Goal: Answer question/provide support: Share knowledge or assist other users

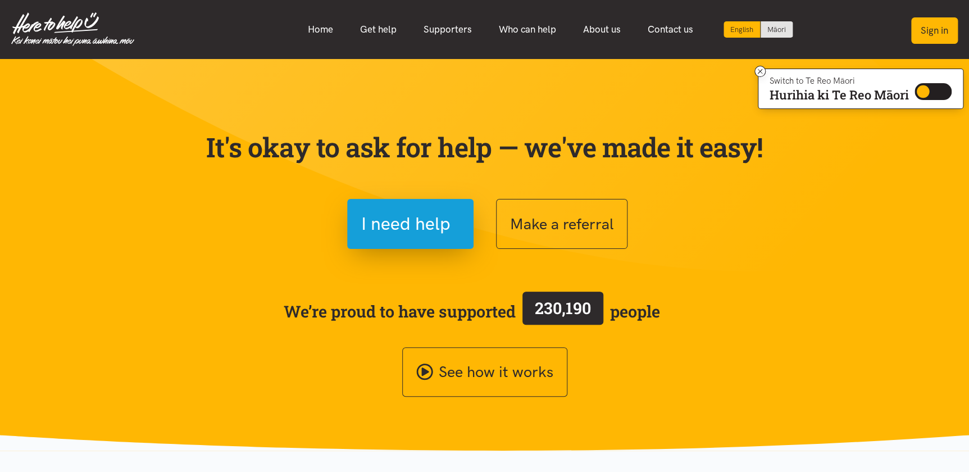
click at [934, 29] on button "Sign in" at bounding box center [934, 30] width 47 height 26
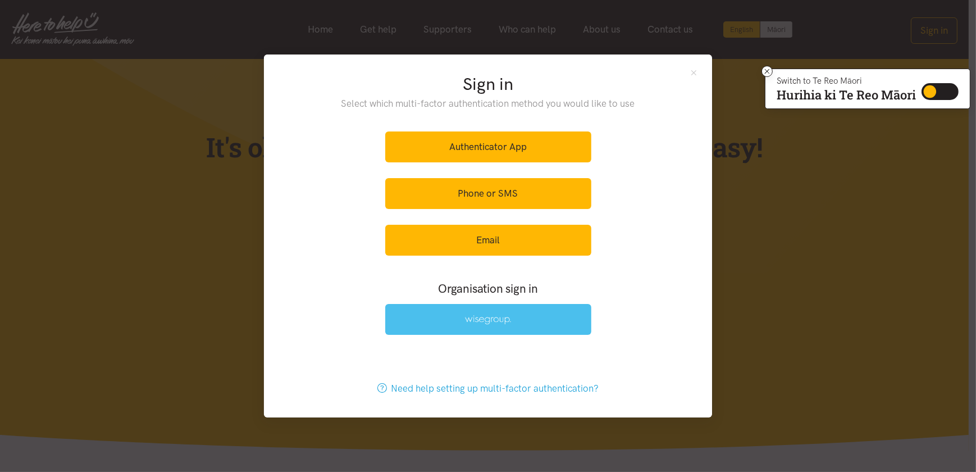
click at [525, 325] on link at bounding box center [488, 319] width 206 height 31
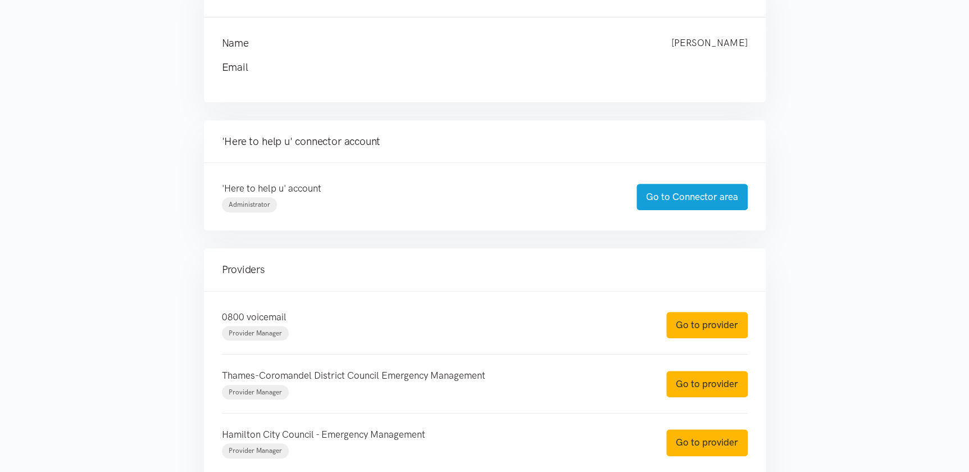
scroll to position [153, 0]
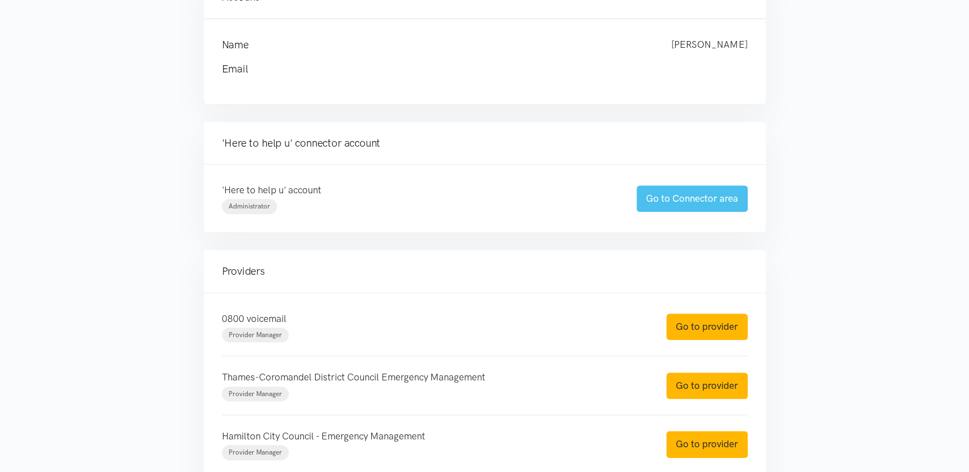
click at [716, 194] on link "Go to Connector area" at bounding box center [692, 198] width 111 height 26
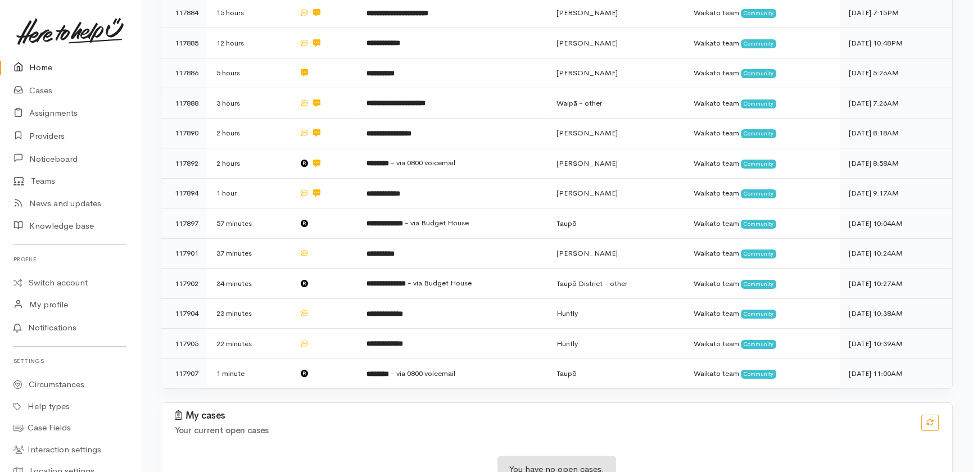
scroll to position [380, 0]
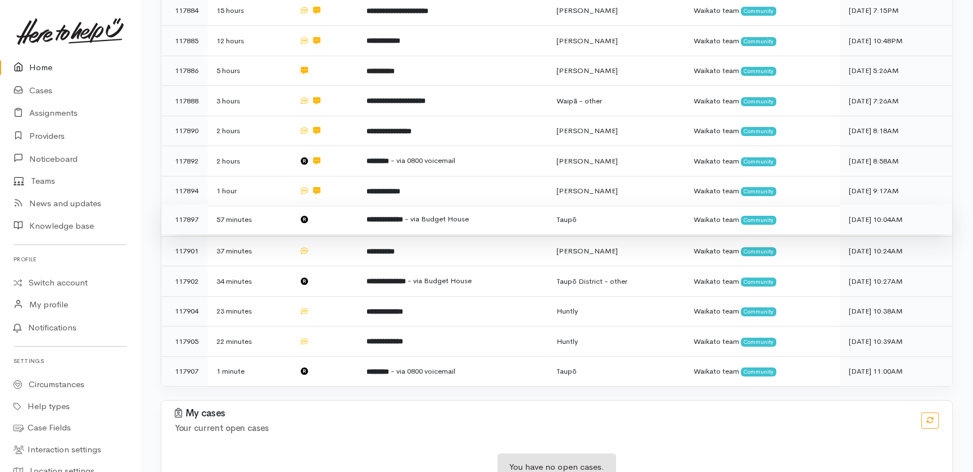
click at [331, 205] on td at bounding box center [323, 220] width 67 height 30
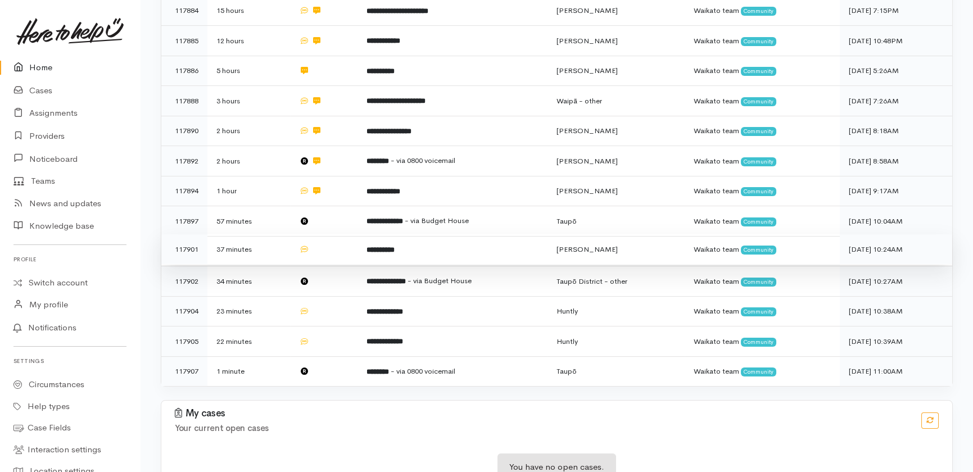
click at [321, 234] on td at bounding box center [323, 249] width 67 height 30
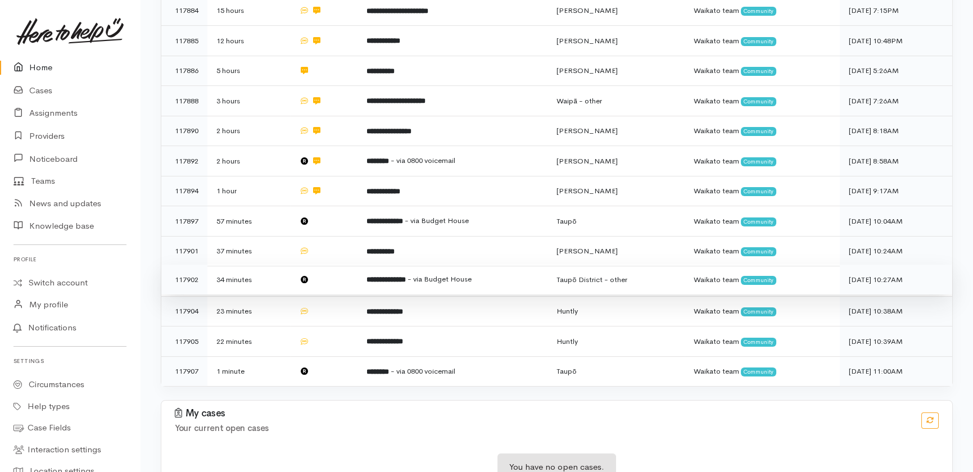
click at [321, 265] on td at bounding box center [323, 280] width 67 height 30
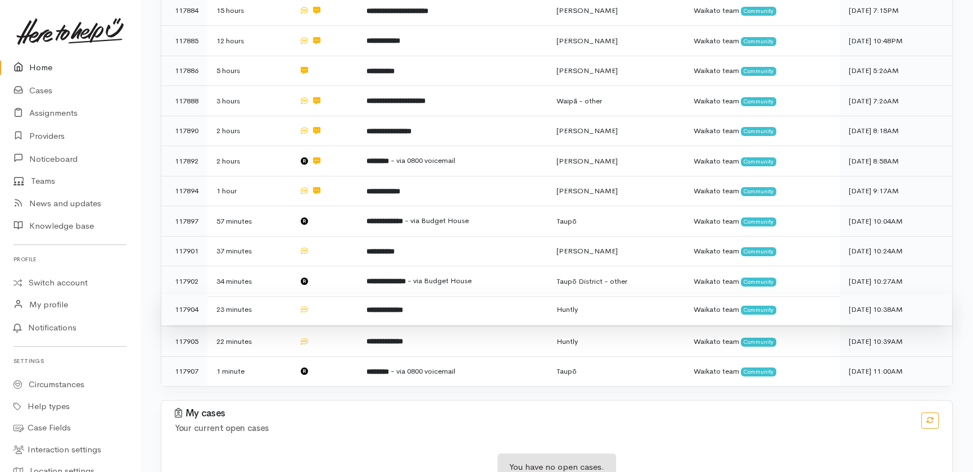
click at [321, 294] on td at bounding box center [323, 309] width 67 height 30
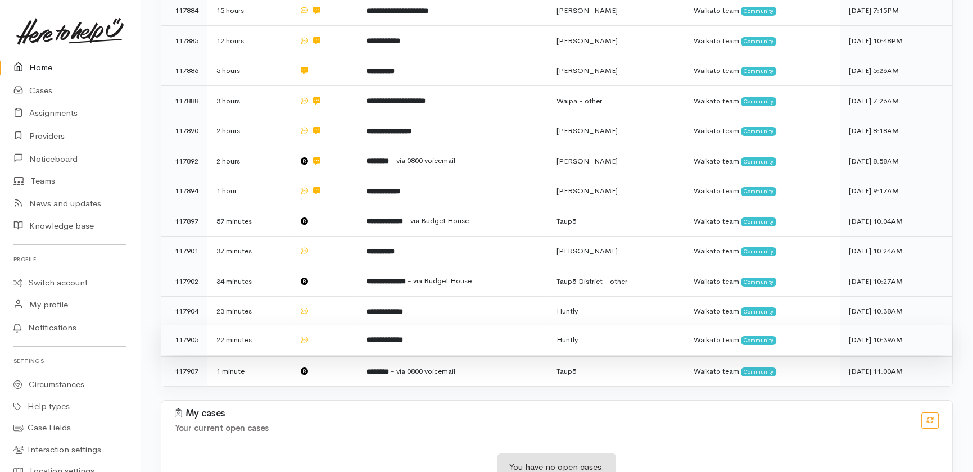
click at [325, 325] on td at bounding box center [323, 340] width 67 height 30
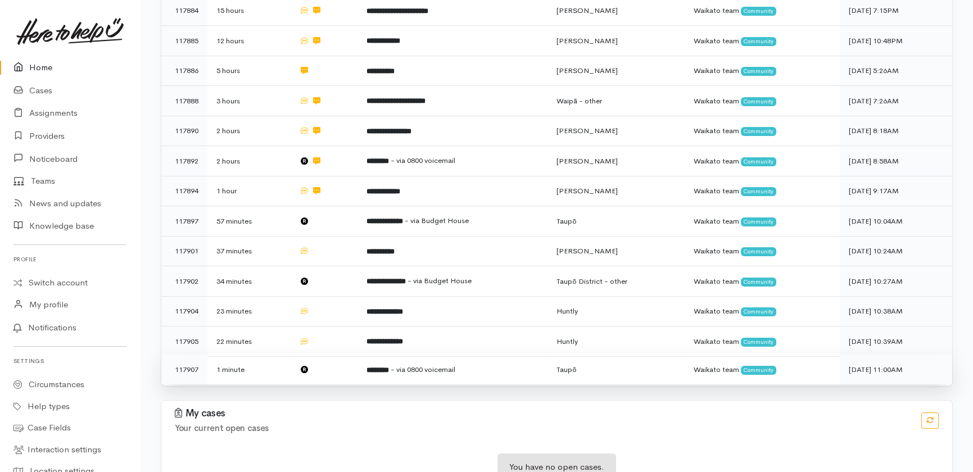
click at [323, 355] on td at bounding box center [323, 370] width 67 height 30
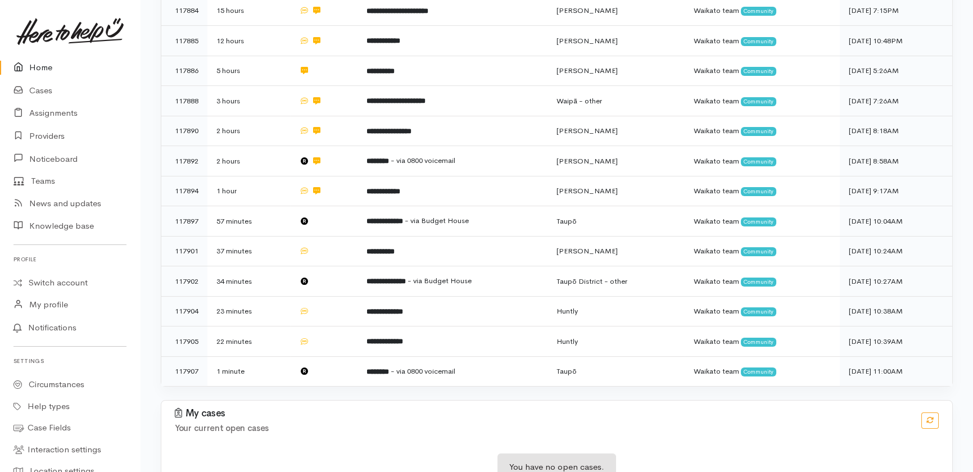
click at [49, 67] on link "Home" at bounding box center [70, 67] width 140 height 23
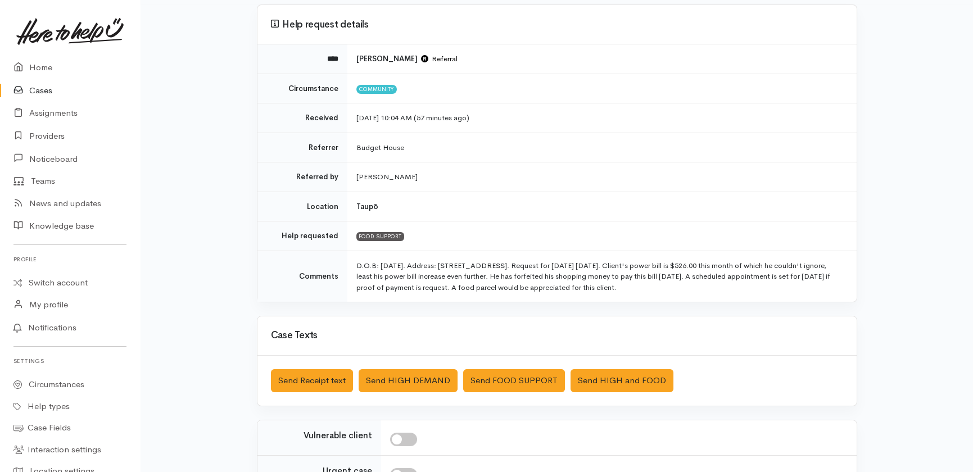
scroll to position [102, 0]
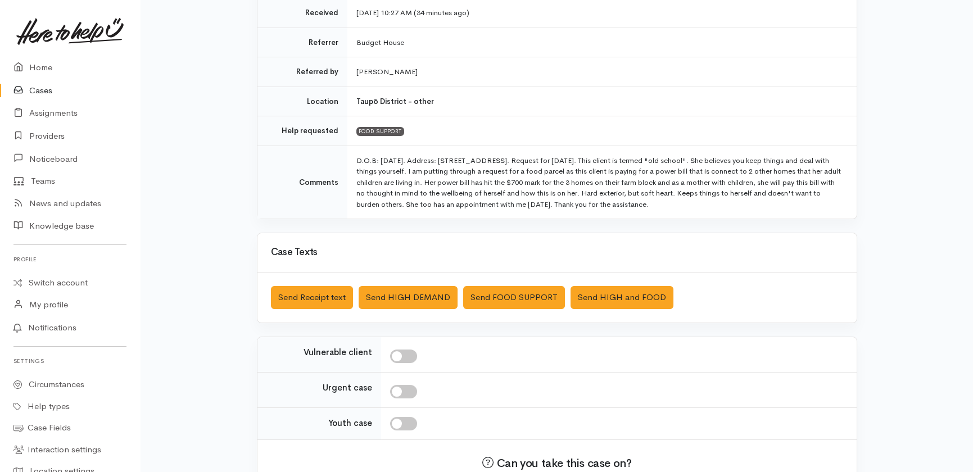
scroll to position [204, 0]
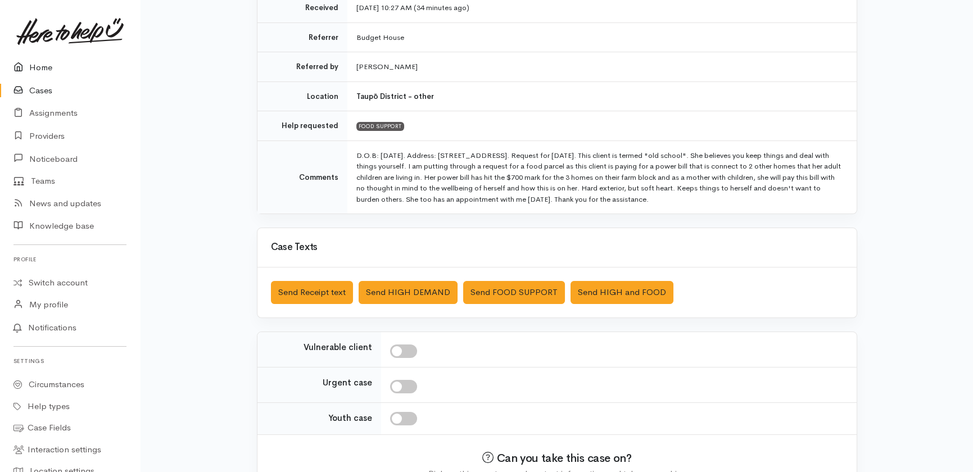
click at [40, 66] on link "Home" at bounding box center [70, 67] width 140 height 23
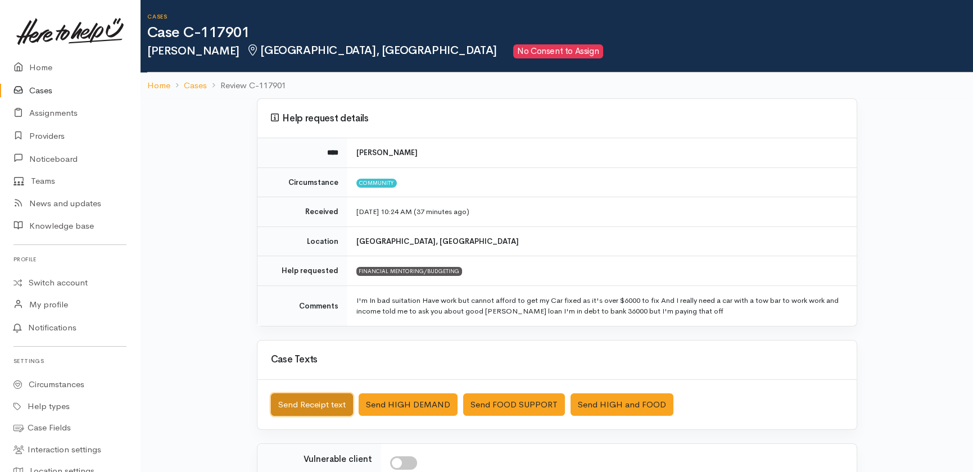
click at [316, 402] on button "Send Receipt text" at bounding box center [312, 404] width 82 height 23
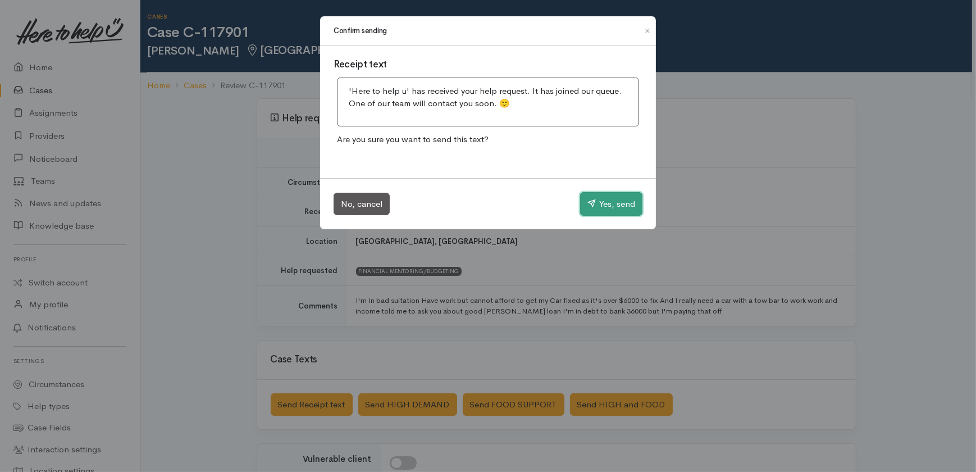
drag, startPoint x: 605, startPoint y: 203, endPoint x: 599, endPoint y: 191, distance: 13.4
click at [604, 201] on button "Yes, send" at bounding box center [611, 204] width 62 height 24
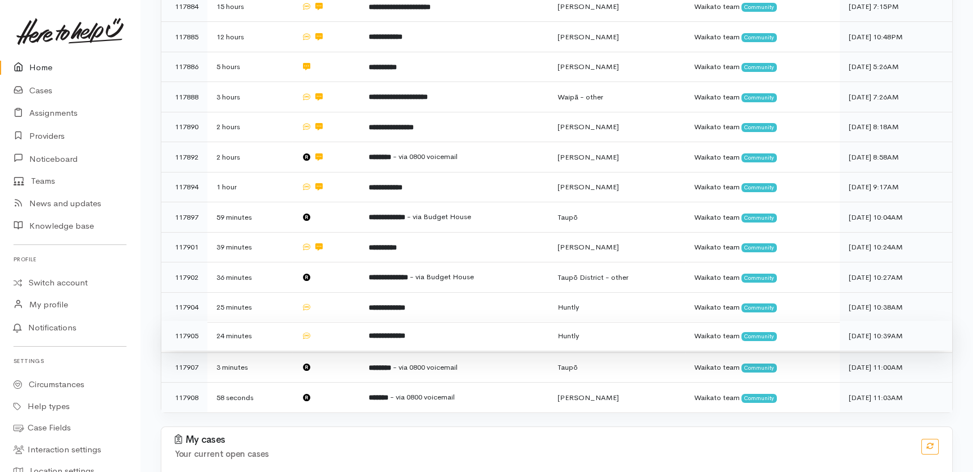
scroll to position [410, 0]
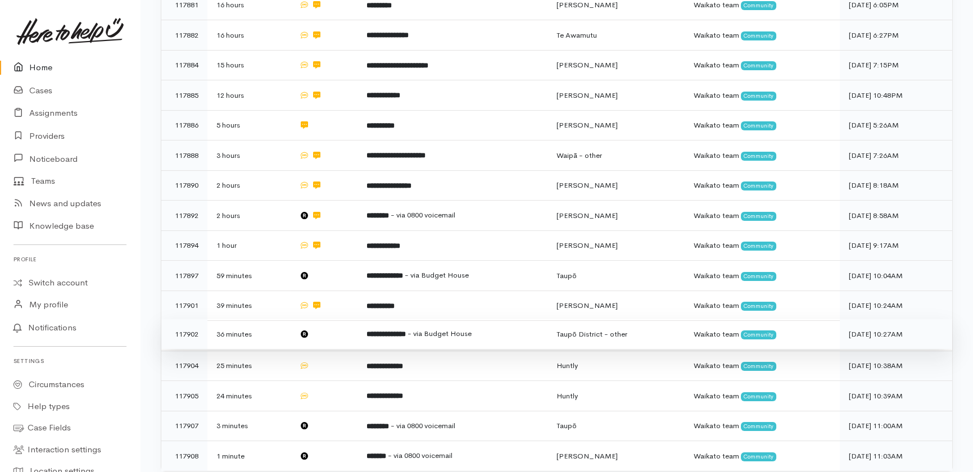
scroll to position [308, 0]
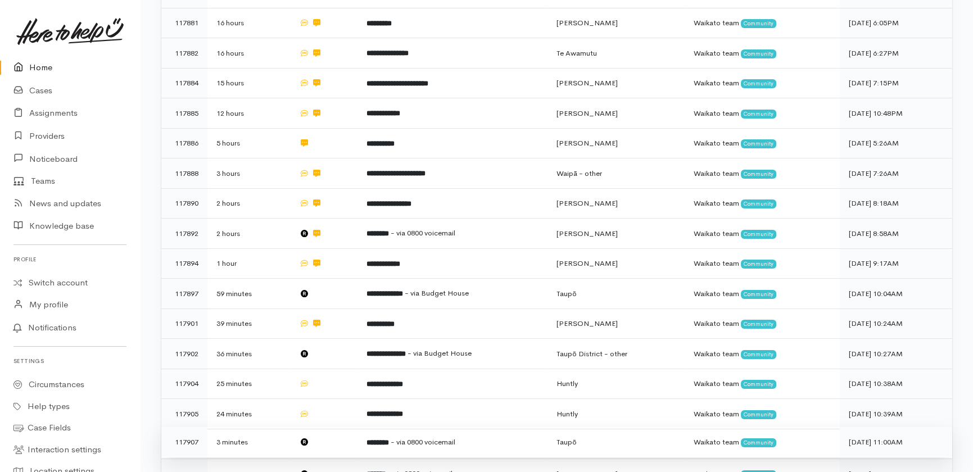
click at [576, 437] on span "Taupō" at bounding box center [566, 442] width 20 height 10
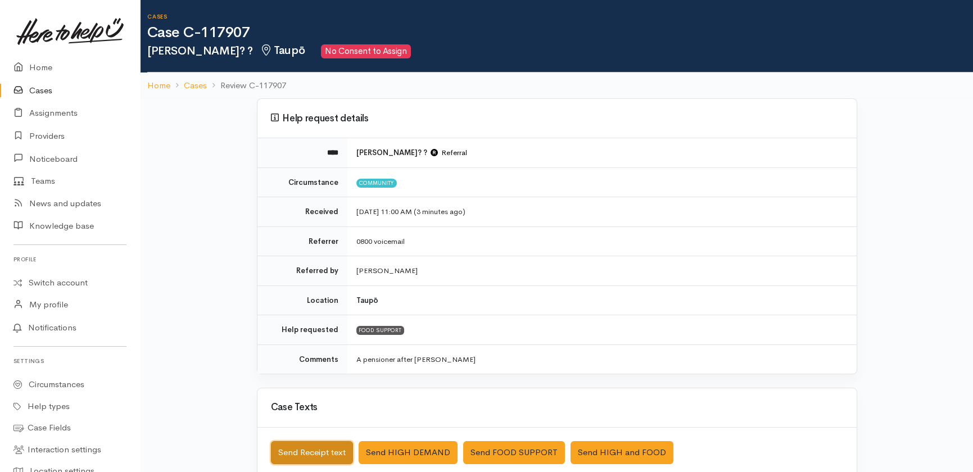
click at [303, 451] on button "Send Receipt text" at bounding box center [312, 452] width 82 height 23
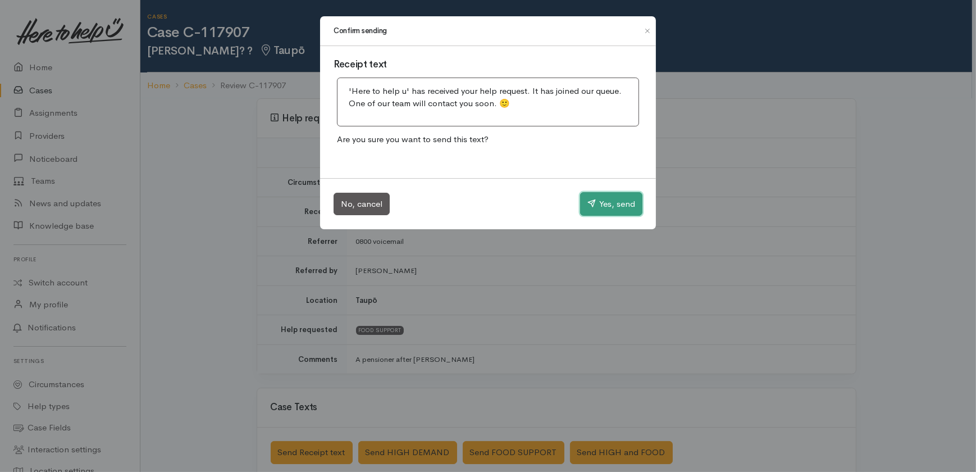
click at [607, 197] on button "Yes, send" at bounding box center [611, 204] width 62 height 24
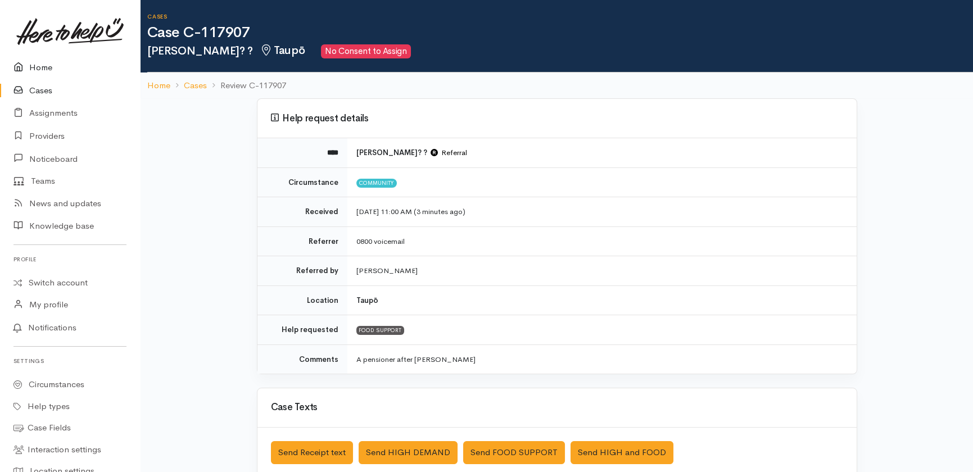
click at [45, 65] on link "Home" at bounding box center [70, 67] width 140 height 23
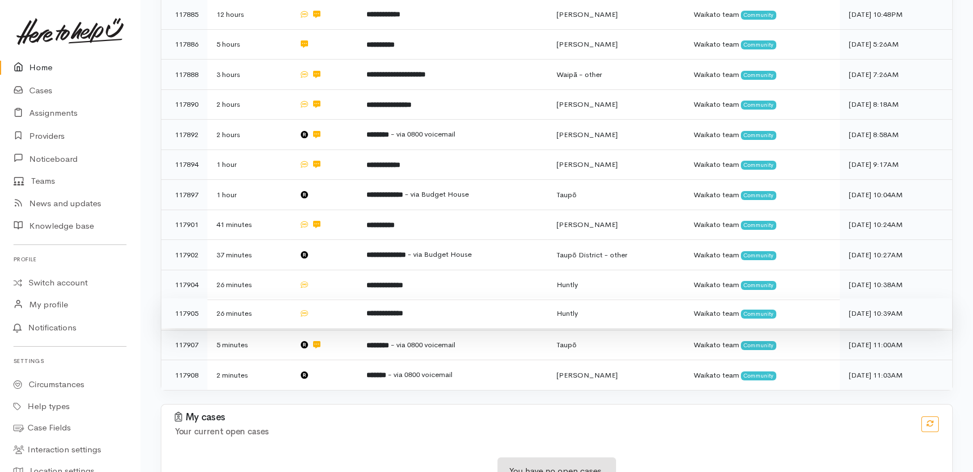
scroll to position [410, 0]
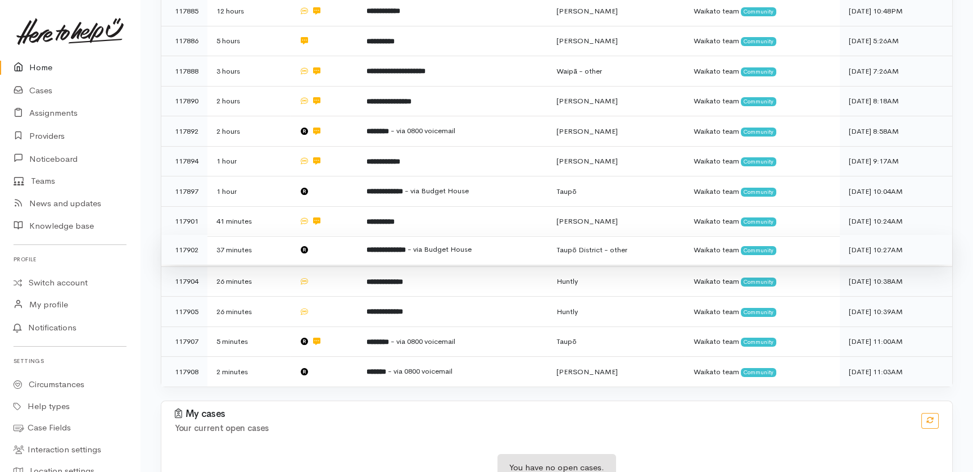
click at [346, 235] on td at bounding box center [323, 250] width 67 height 30
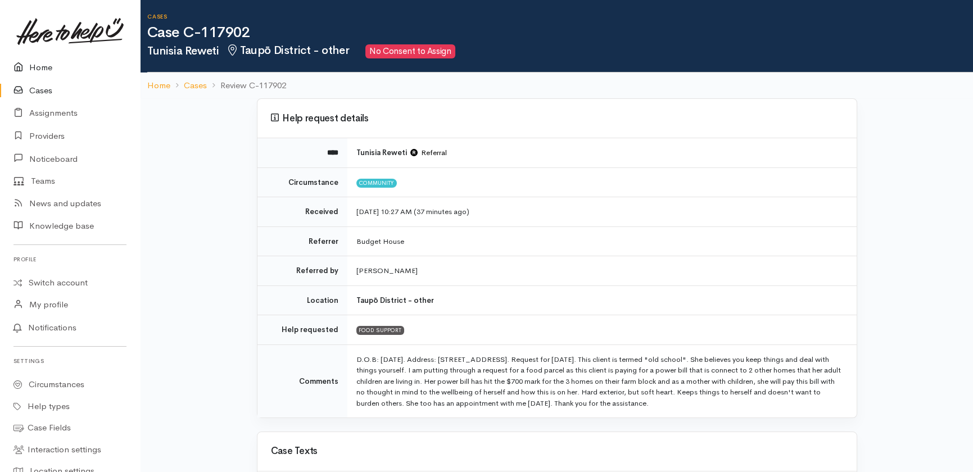
click at [38, 66] on link "Home" at bounding box center [70, 67] width 140 height 23
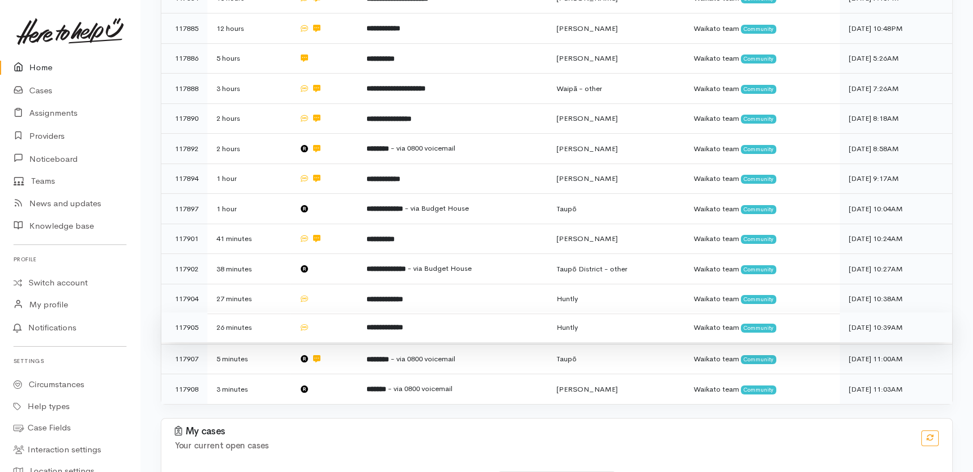
scroll to position [408, 0]
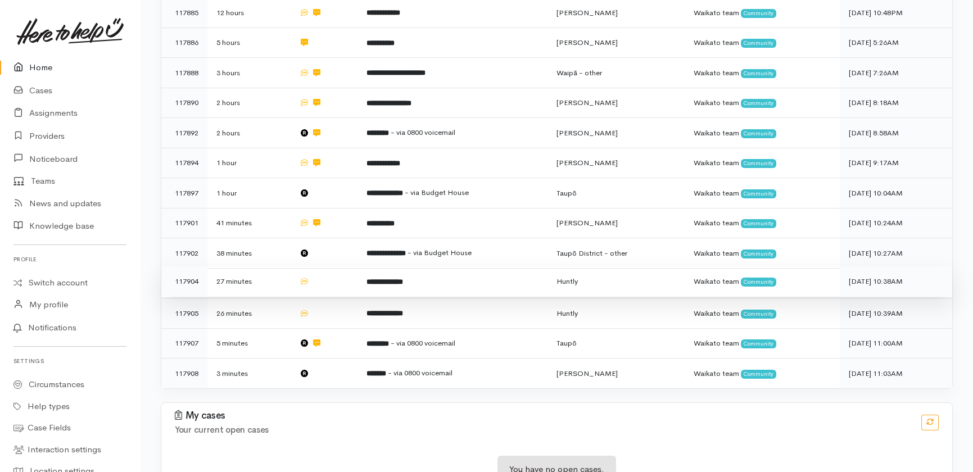
click at [342, 266] on td at bounding box center [323, 281] width 67 height 30
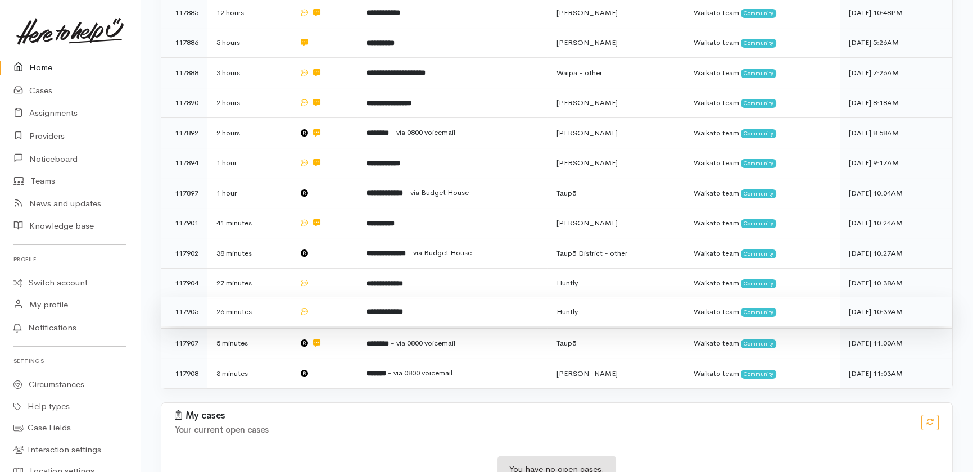
click at [330, 297] on td at bounding box center [323, 312] width 67 height 30
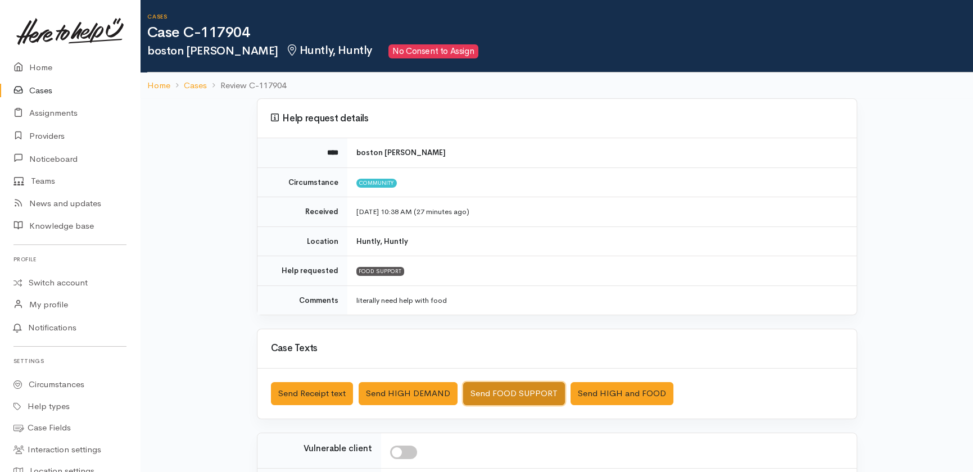
click at [501, 388] on button "Send FOOD SUPPORT" at bounding box center [514, 393] width 102 height 23
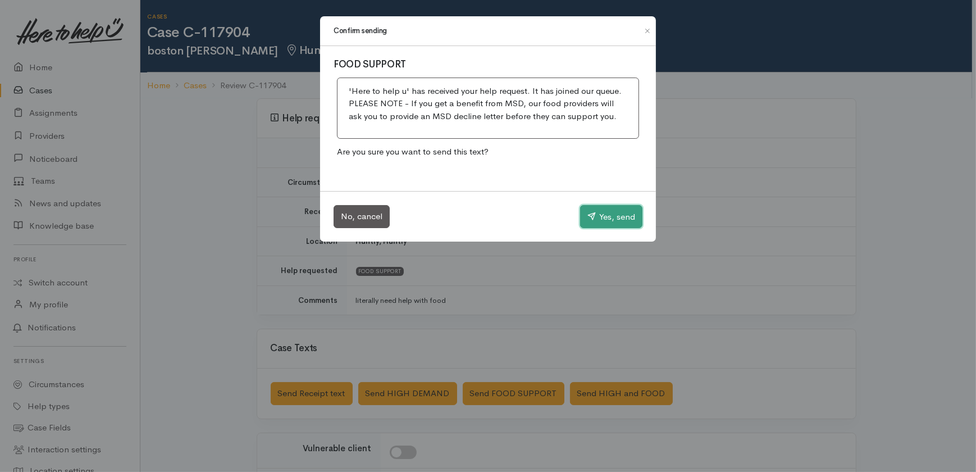
click at [621, 211] on button "Yes, send" at bounding box center [611, 217] width 62 height 24
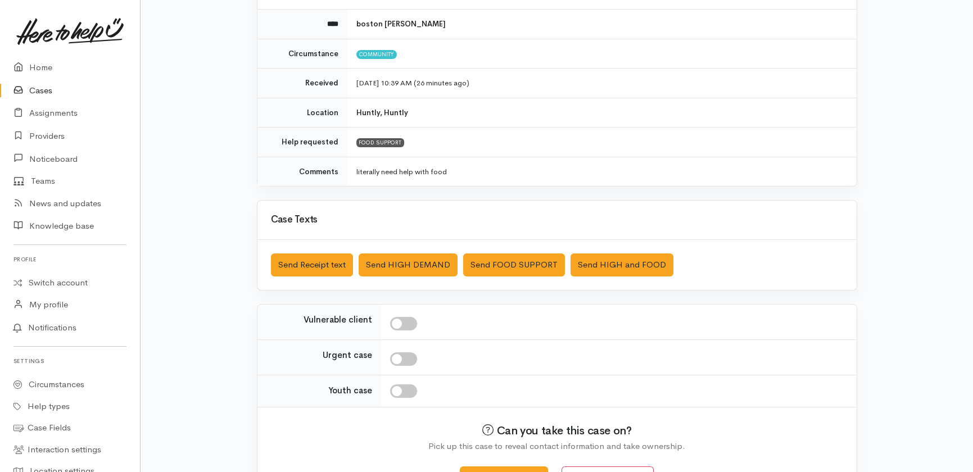
scroll to position [153, 0]
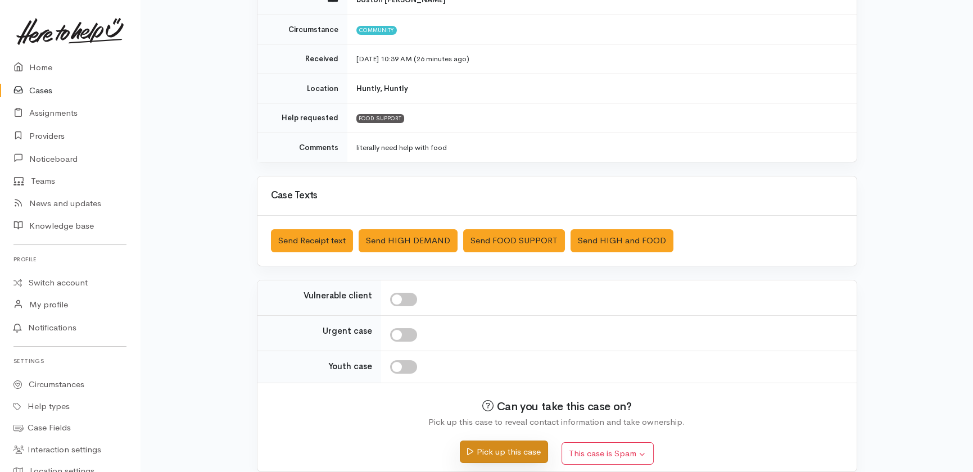
click at [520, 451] on button "Pick up this case" at bounding box center [504, 451] width 88 height 23
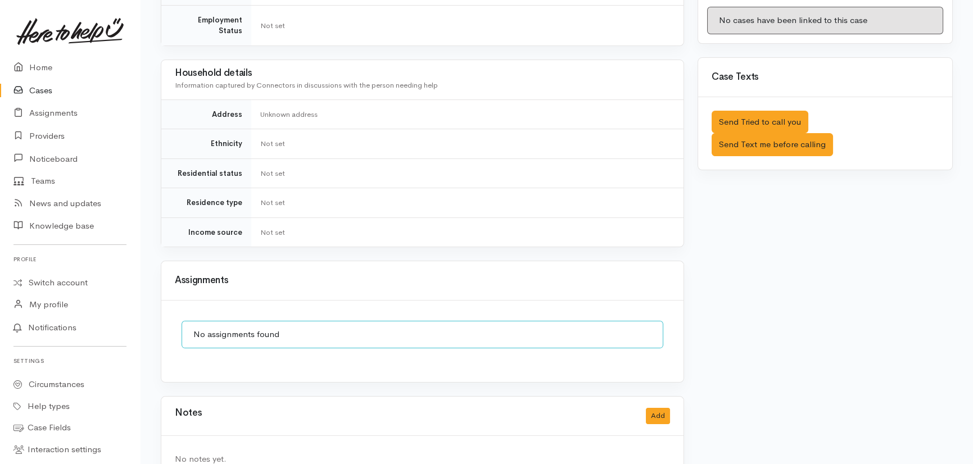
scroll to position [629, 0]
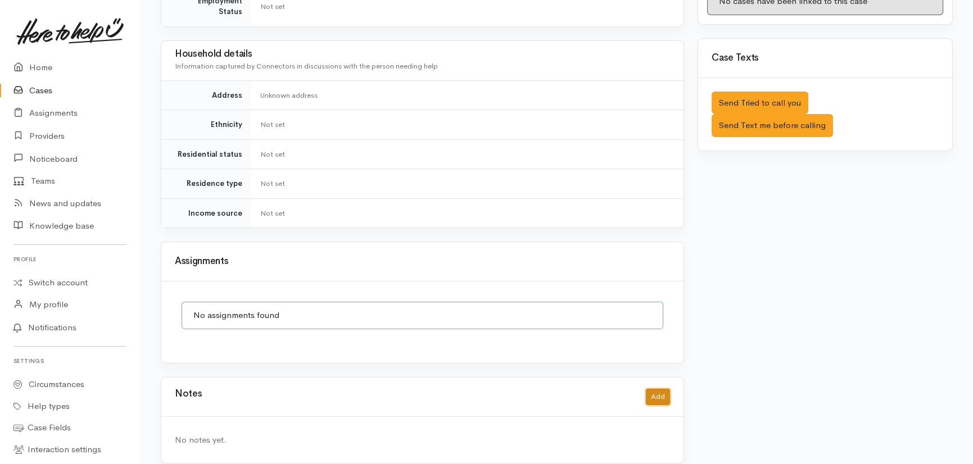
click at [659, 389] on button "Add" at bounding box center [658, 397] width 24 height 16
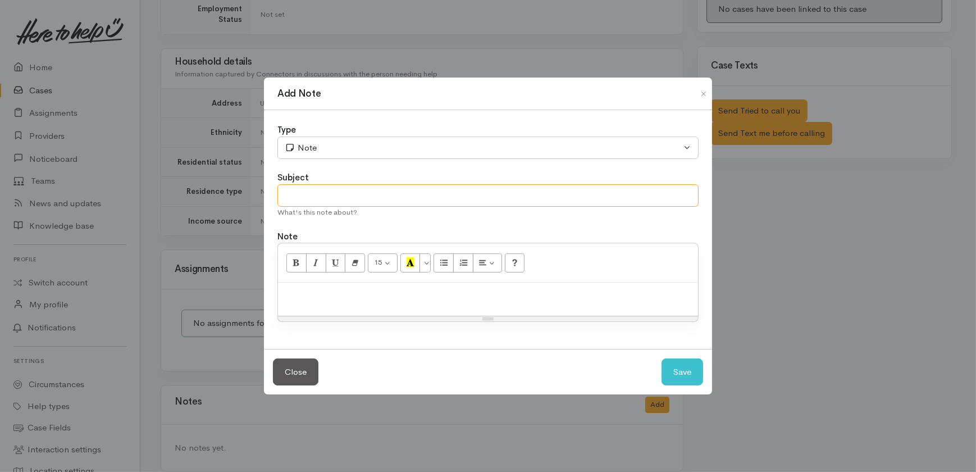
click at [318, 199] on input "text" at bounding box center [488, 195] width 421 height 23
type input "Cancelling"
click at [681, 372] on button "Save" at bounding box center [683, 372] width 42 height 28
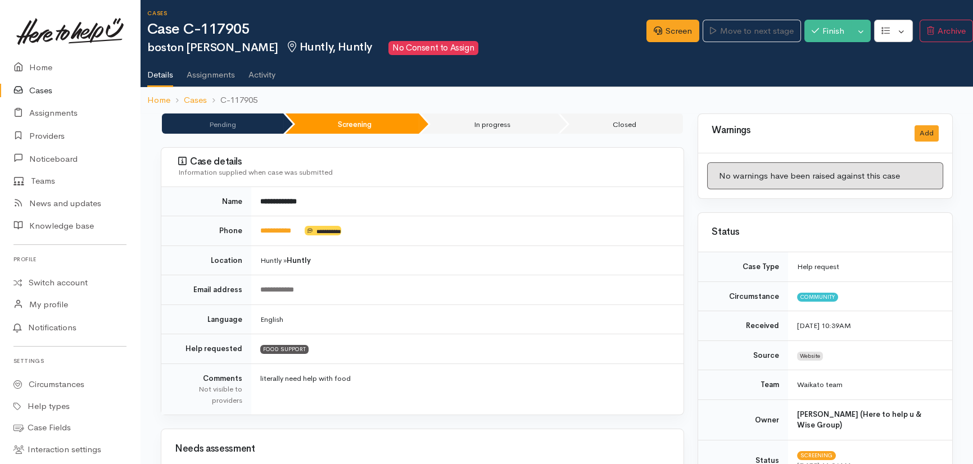
scroll to position [0, 0]
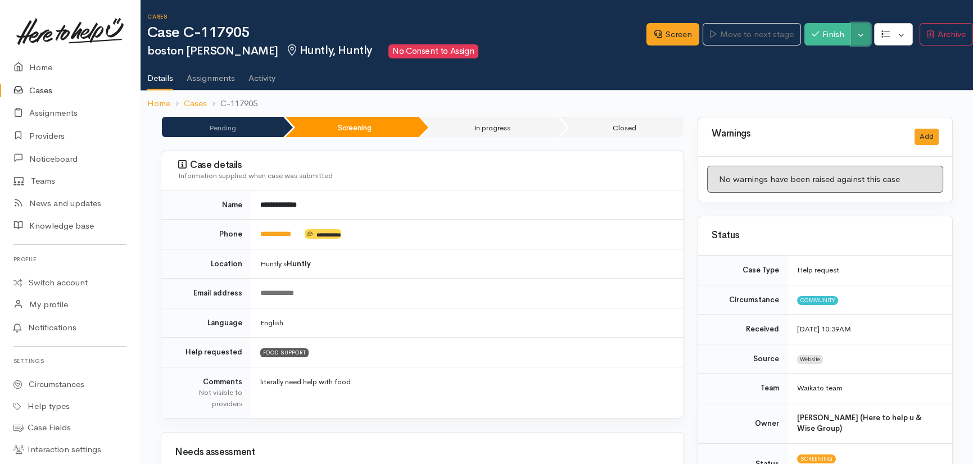
click at [859, 33] on button "Toggle Dropdown" at bounding box center [861, 34] width 20 height 23
click at [892, 79] on link "Cancel" at bounding box center [897, 77] width 89 height 17
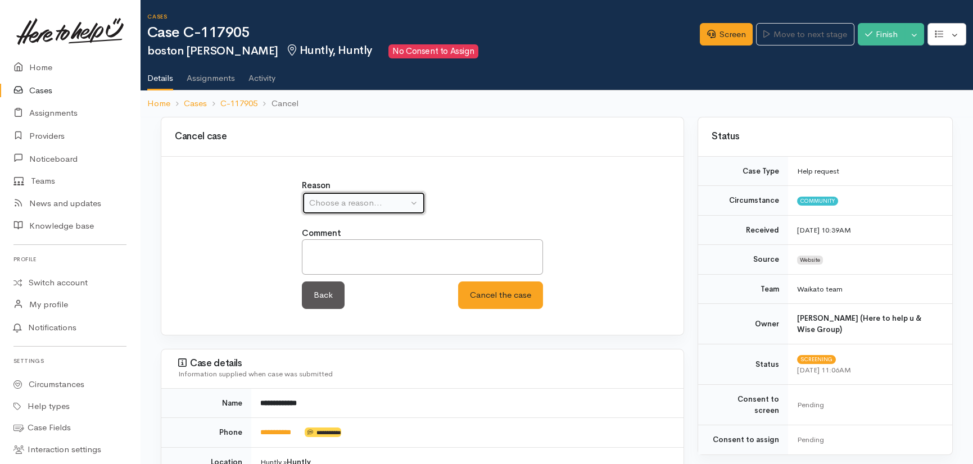
click at [389, 204] on div "Choose a reason..." at bounding box center [358, 203] width 99 height 13
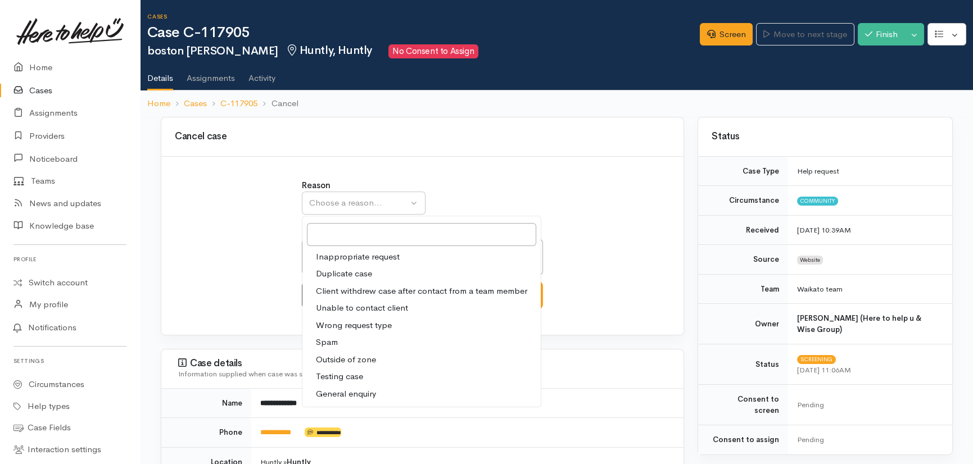
click at [353, 272] on span "Duplicate case" at bounding box center [344, 273] width 56 height 13
select select "2"
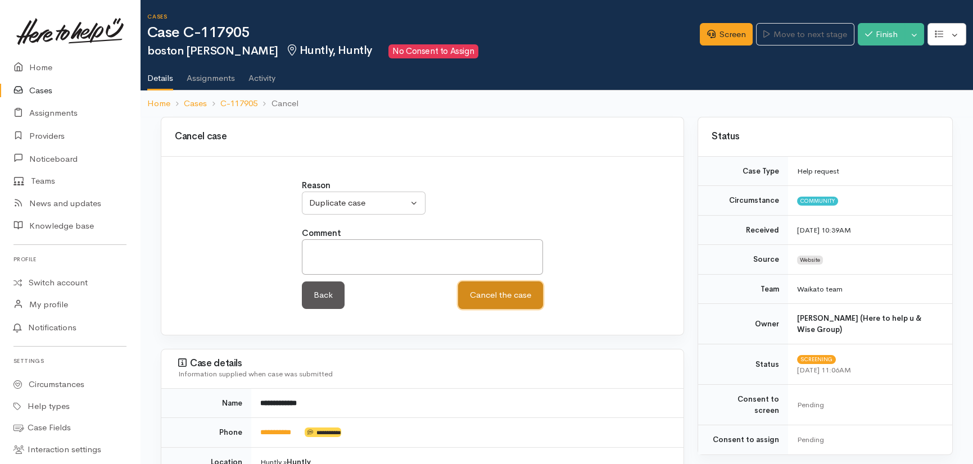
click at [501, 291] on button "Cancel the case" at bounding box center [500, 295] width 85 height 28
